Goal: Task Accomplishment & Management: Manage account settings

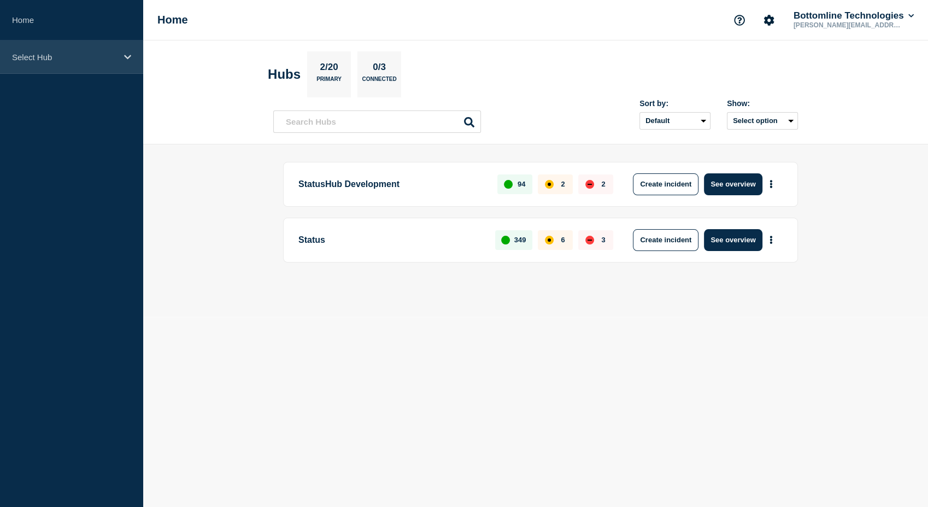
click at [130, 55] on icon at bounding box center [127, 57] width 7 height 8
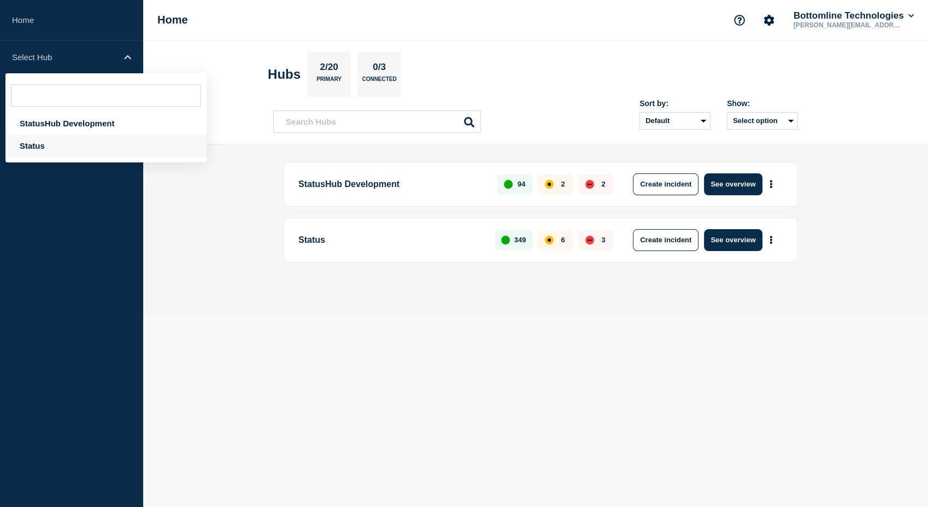
click at [57, 142] on div "Status" at bounding box center [105, 145] width 201 height 22
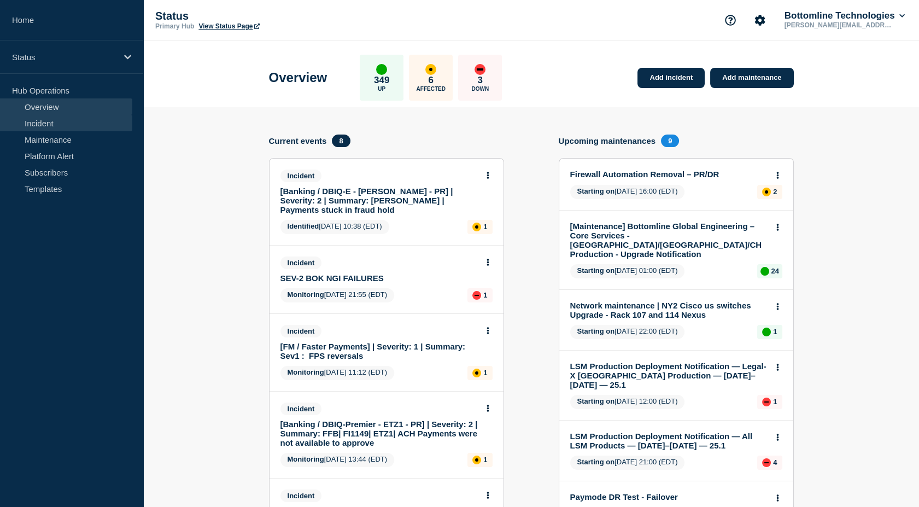
click at [63, 127] on link "Incident" at bounding box center [66, 123] width 132 height 16
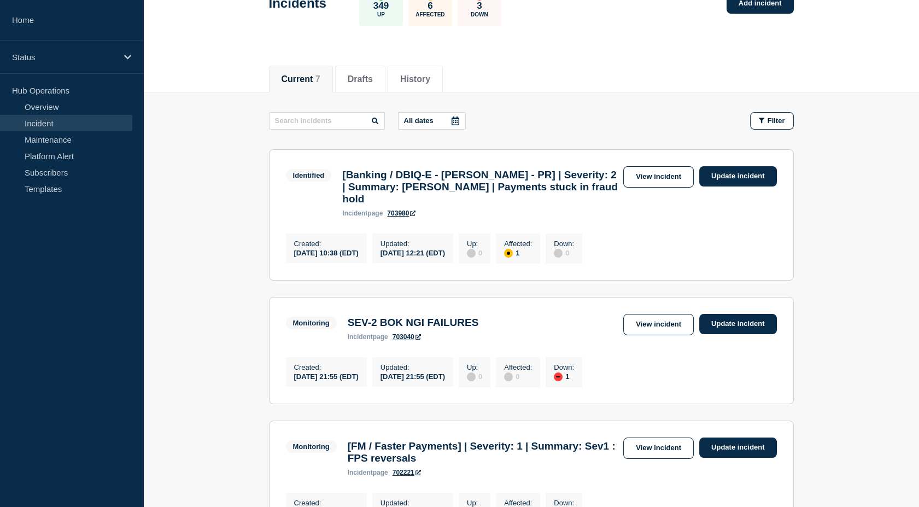
scroll to position [87, 0]
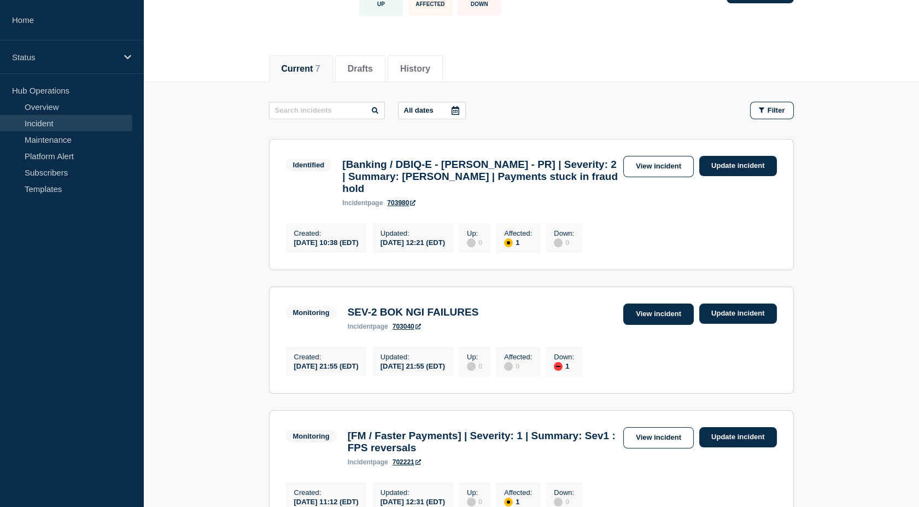
click at [642, 325] on link "View incident" at bounding box center [658, 313] width 70 height 21
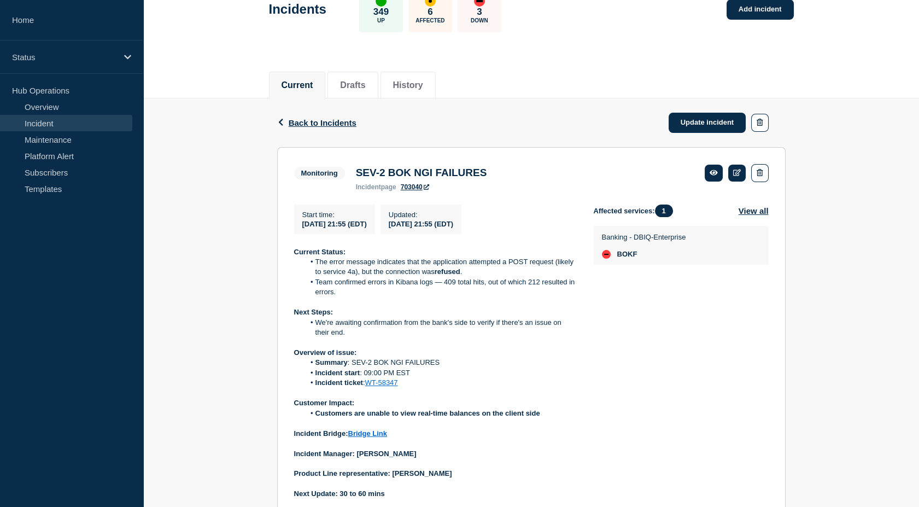
scroll to position [117, 0]
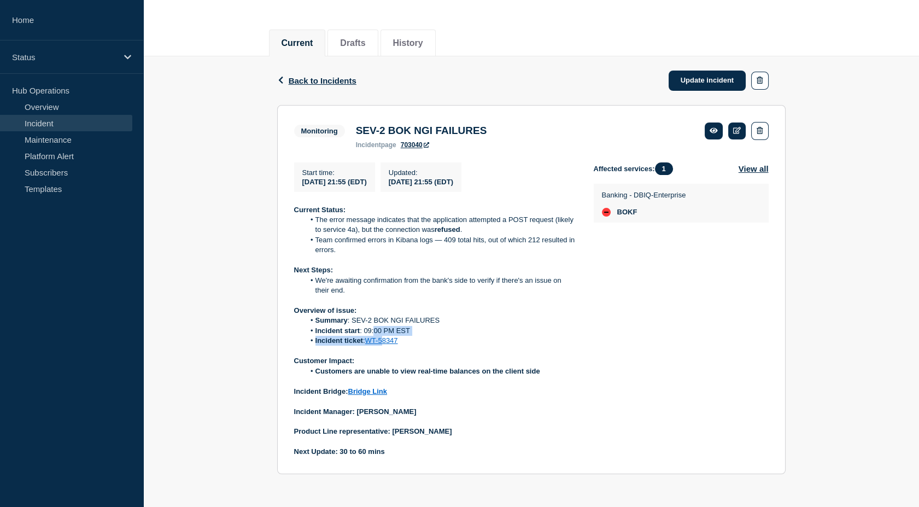
drag, startPoint x: 373, startPoint y: 334, endPoint x: 384, endPoint y: 339, distance: 11.5
click at [384, 339] on ol "Summary : SEV-2 BOK NGI FAILURES Incident start : 09:00 PM EST Incident ticket …" at bounding box center [435, 330] width 282 height 30
click at [384, 339] on link "WT-58347" at bounding box center [381, 340] width 33 height 8
click at [586, 367] on div "Start time : 2025-08-26 21:55 (EDT) Updated : 2025-08-26 21:55 (EDT) Current St…" at bounding box center [443, 309] width 299 height 295
click at [697, 78] on link "Update incident" at bounding box center [707, 80] width 78 height 20
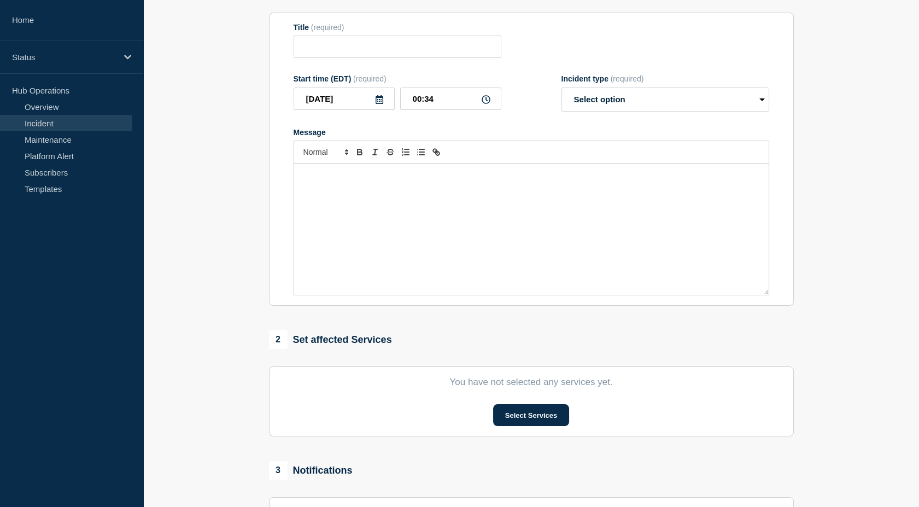
type input "SEV-2 BOK NGI FAILURES"
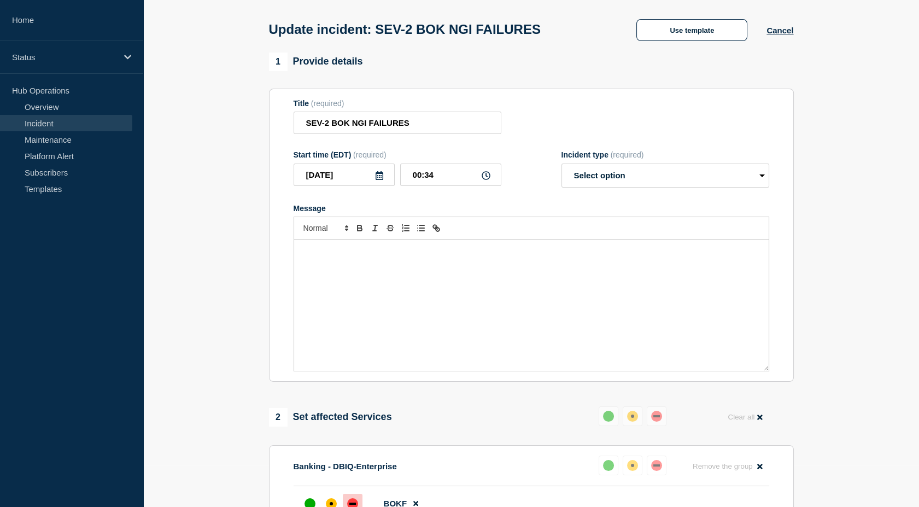
scroll to position [39, 0]
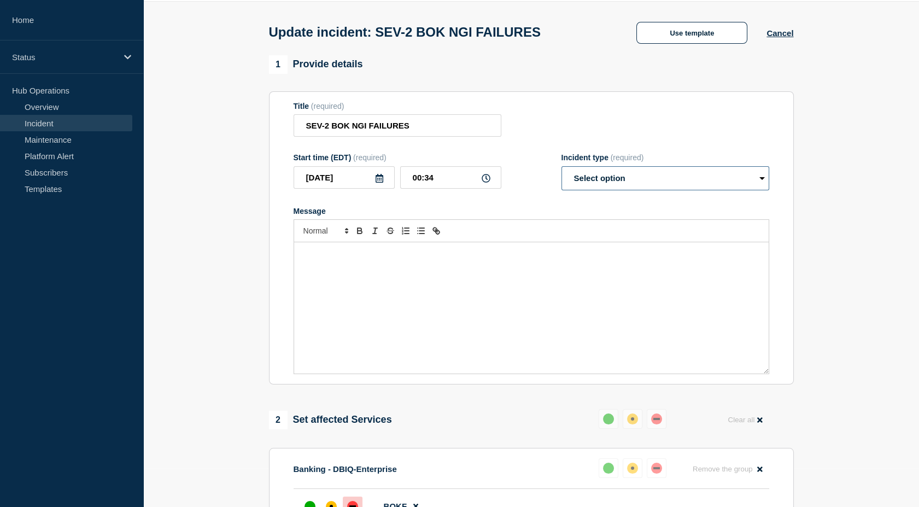
click at [628, 186] on select "Select option Investigating Identified Monitoring Resolved" at bounding box center [665, 178] width 208 height 24
select select "resolved"
click at [561, 169] on select "Select option Investigating Identified Monitoring Resolved" at bounding box center [665, 178] width 208 height 24
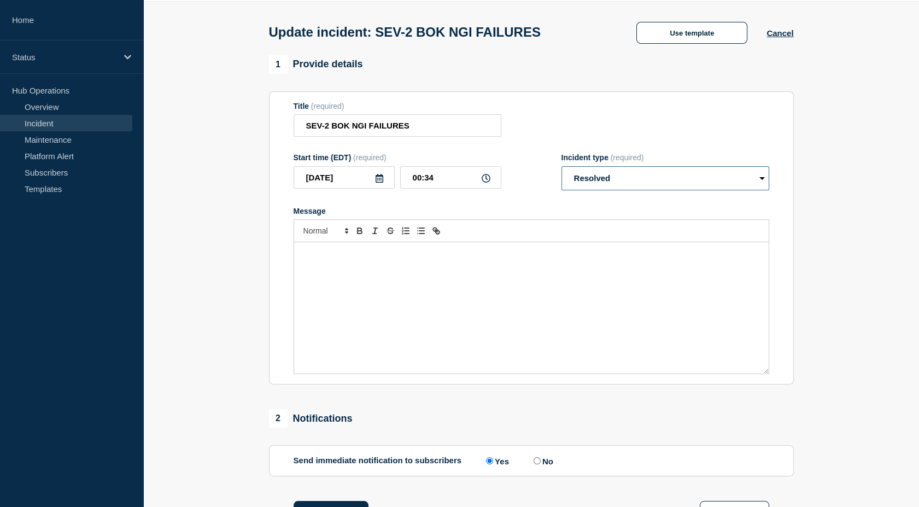
scroll to position [193, 0]
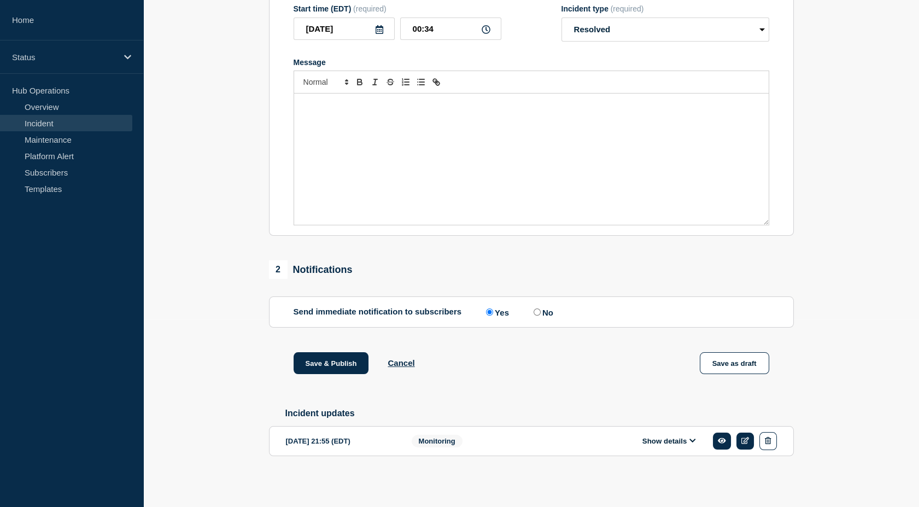
click at [540, 312] on input "No" at bounding box center [536, 311] width 7 height 7
radio input "true"
radio input "false"
click at [326, 364] on button "Save & Publish" at bounding box center [330, 363] width 75 height 22
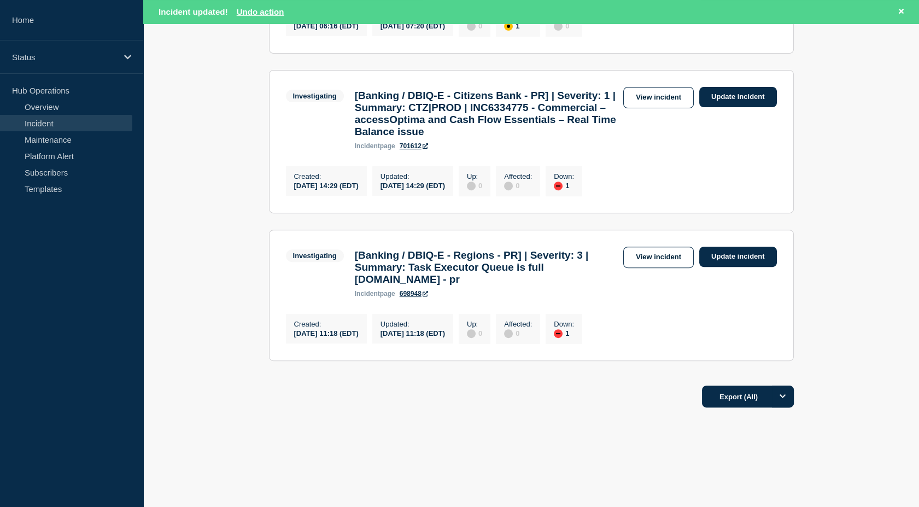
scroll to position [862, 0]
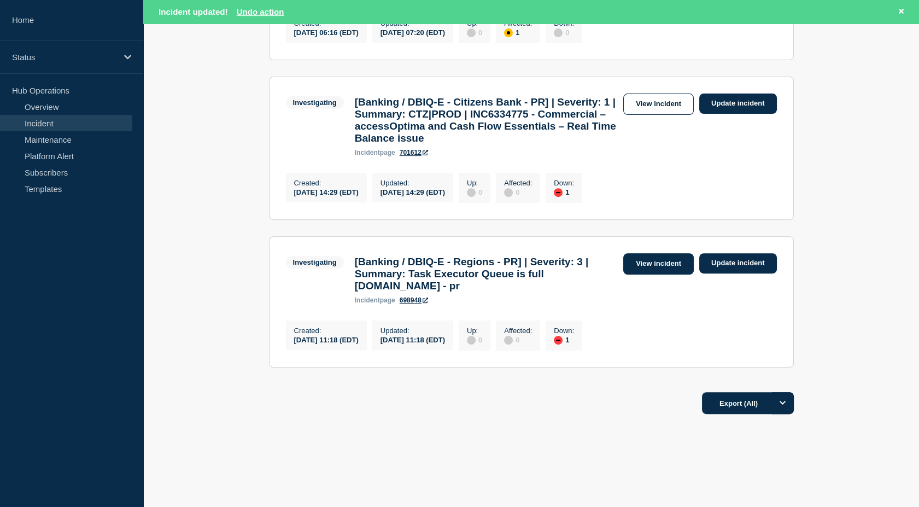
click at [649, 274] on link "View incident" at bounding box center [658, 263] width 70 height 21
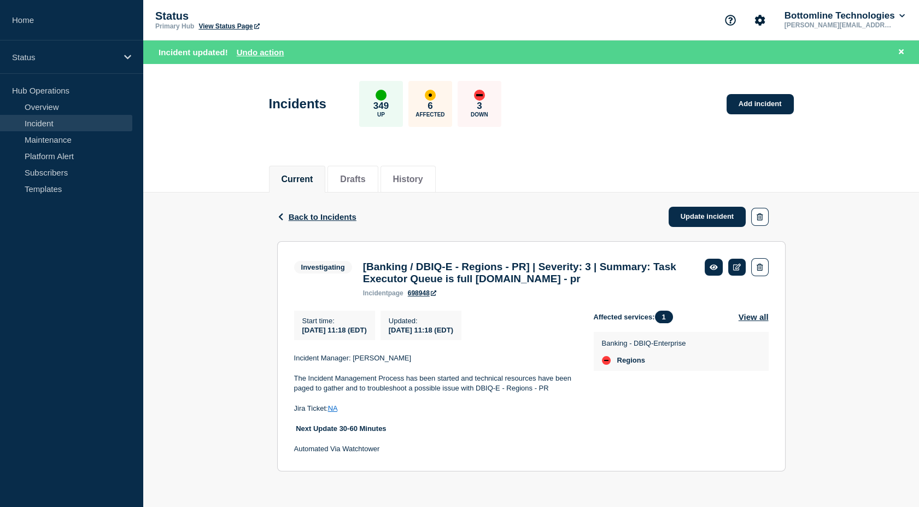
scroll to position [19, 0]
click at [318, 212] on span "Back to Incidents" at bounding box center [323, 216] width 68 height 9
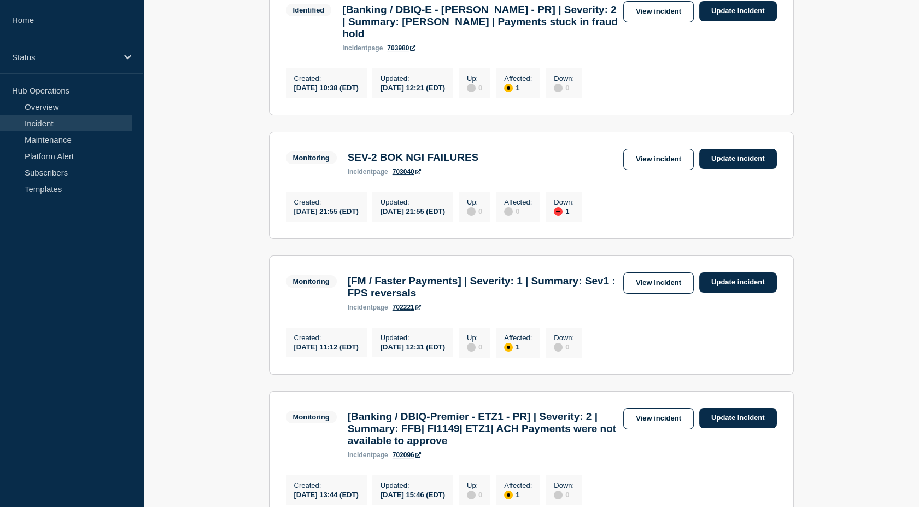
scroll to position [258, 0]
